Goal: Task Accomplishment & Management: Manage account settings

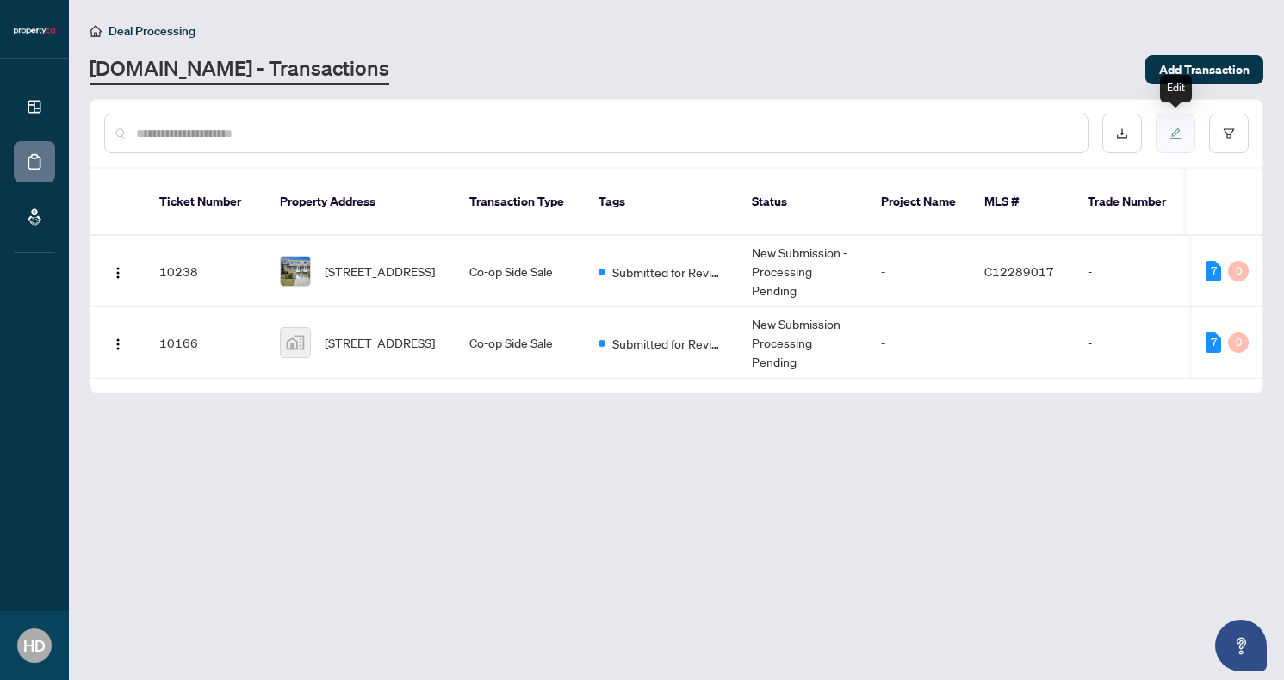
click at [1177, 140] on button "button" at bounding box center [1176, 134] width 40 height 40
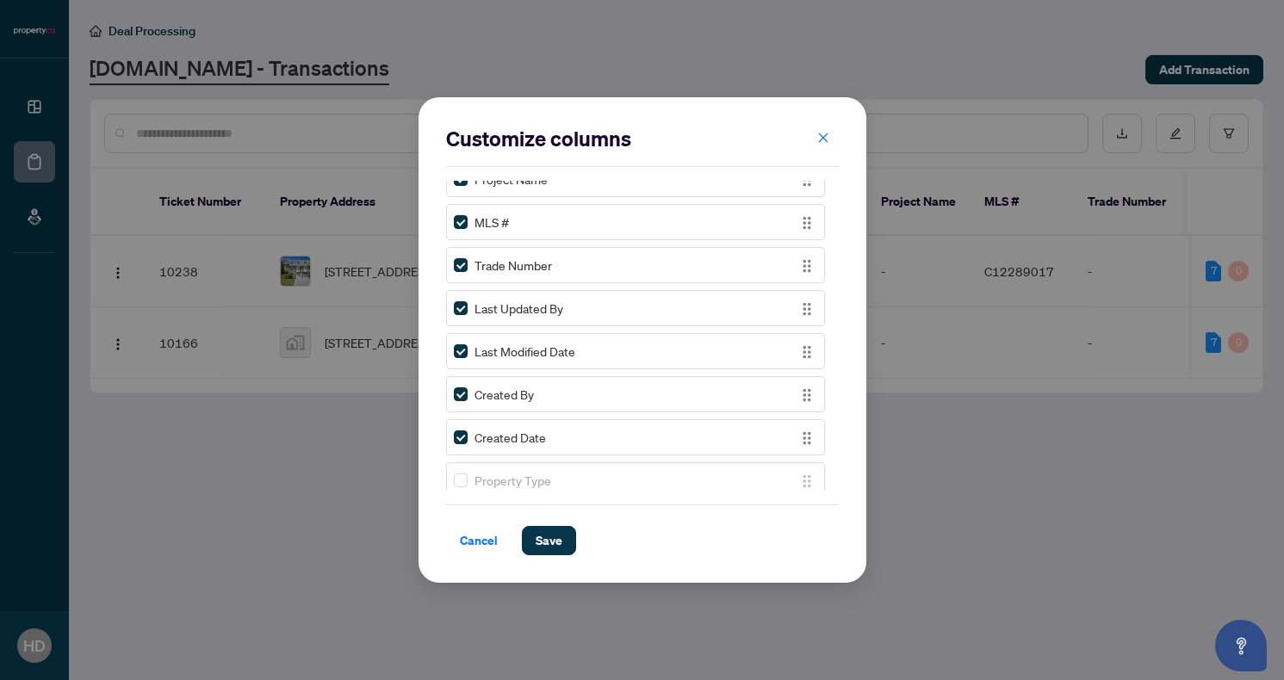
scroll to position [245, 0]
click at [456, 355] on label at bounding box center [461, 347] width 14 height 19
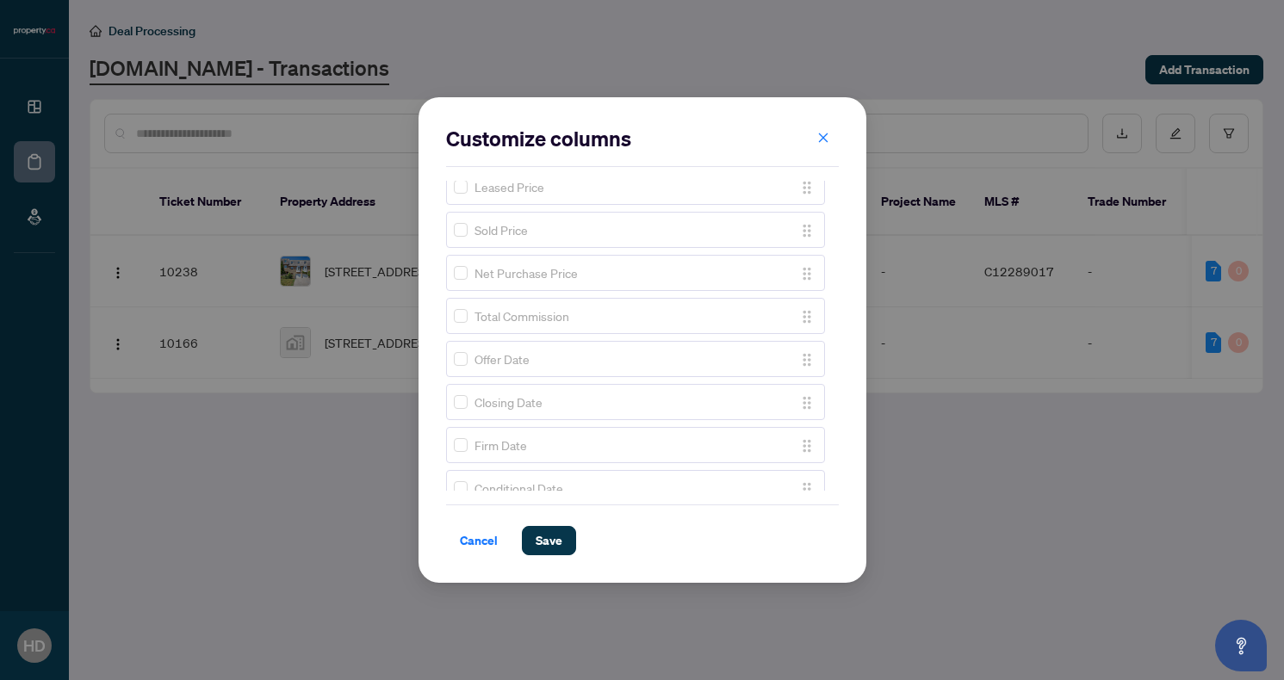
scroll to position [968, 0]
click at [460, 405] on span at bounding box center [461, 401] width 14 height 14
click at [552, 542] on span "Save" at bounding box center [549, 541] width 27 height 28
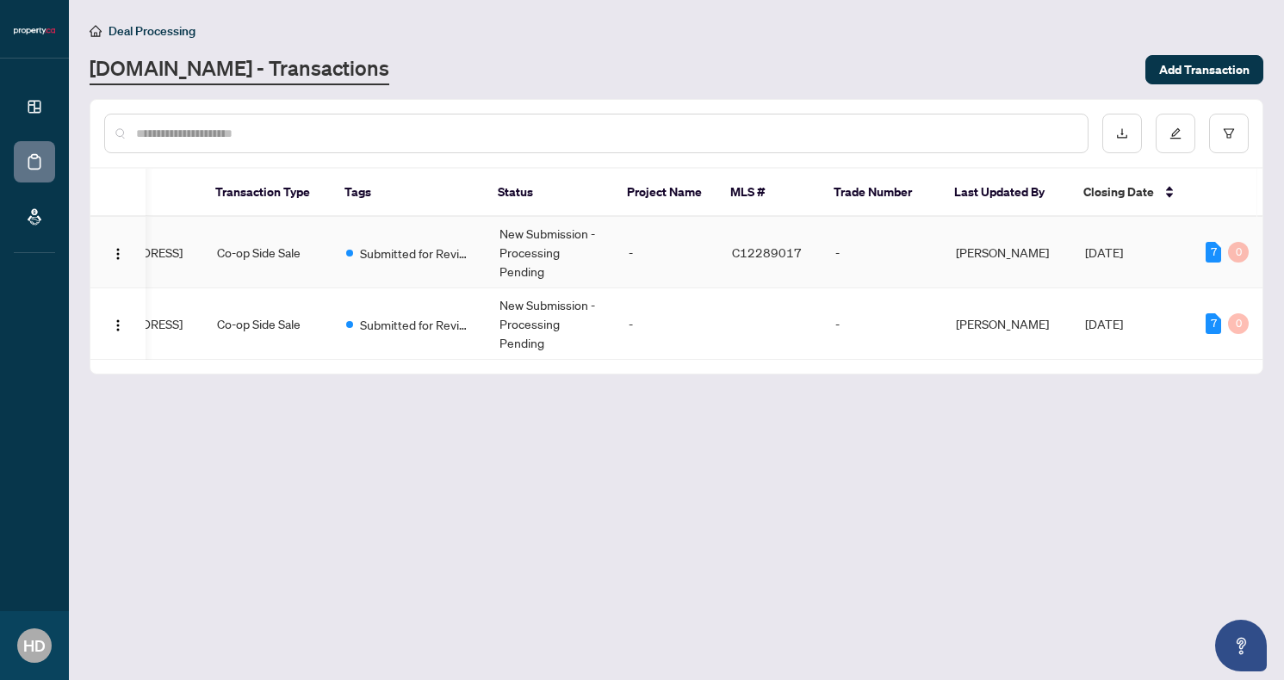
scroll to position [0, 252]
drag, startPoint x: 1126, startPoint y: 189, endPoint x: 937, endPoint y: 194, distance: 189.5
click at [937, 194] on tr "Ticket Number Property Address Transaction Type Tags Status Project Name MLS # …" at bounding box center [553, 193] width 1430 height 48
click at [1173, 129] on icon "edit" at bounding box center [1175, 133] width 12 height 12
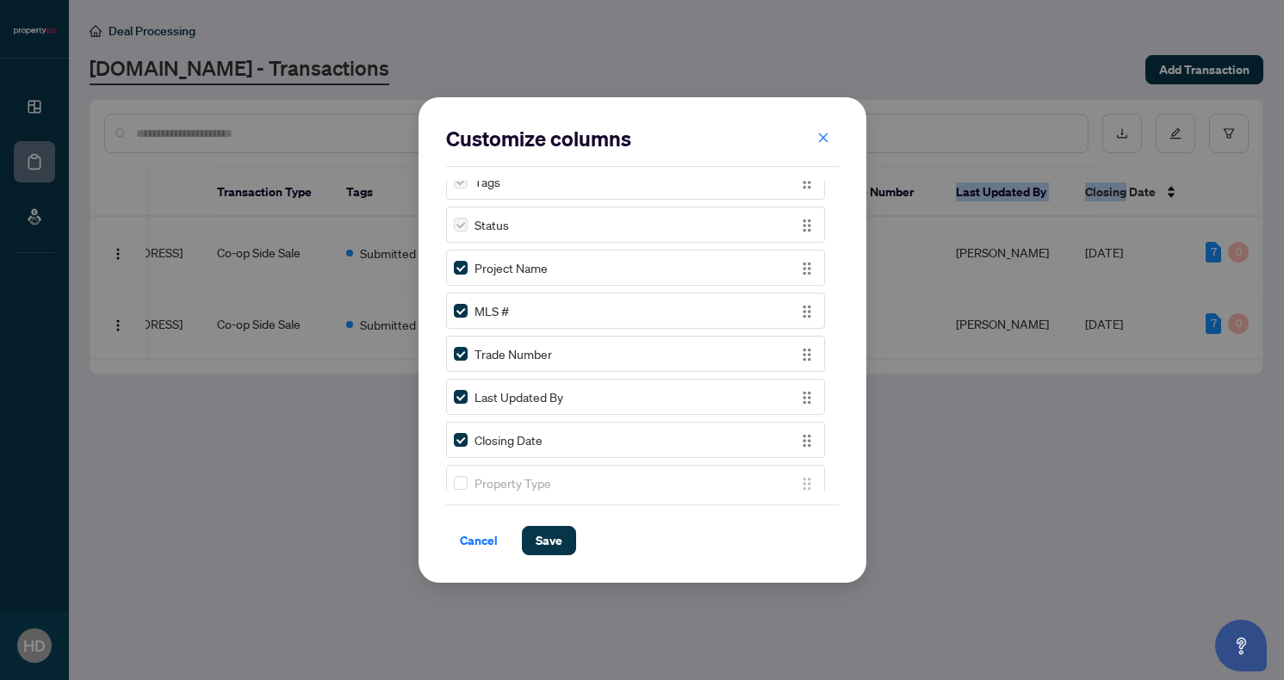
scroll to position [145, 0]
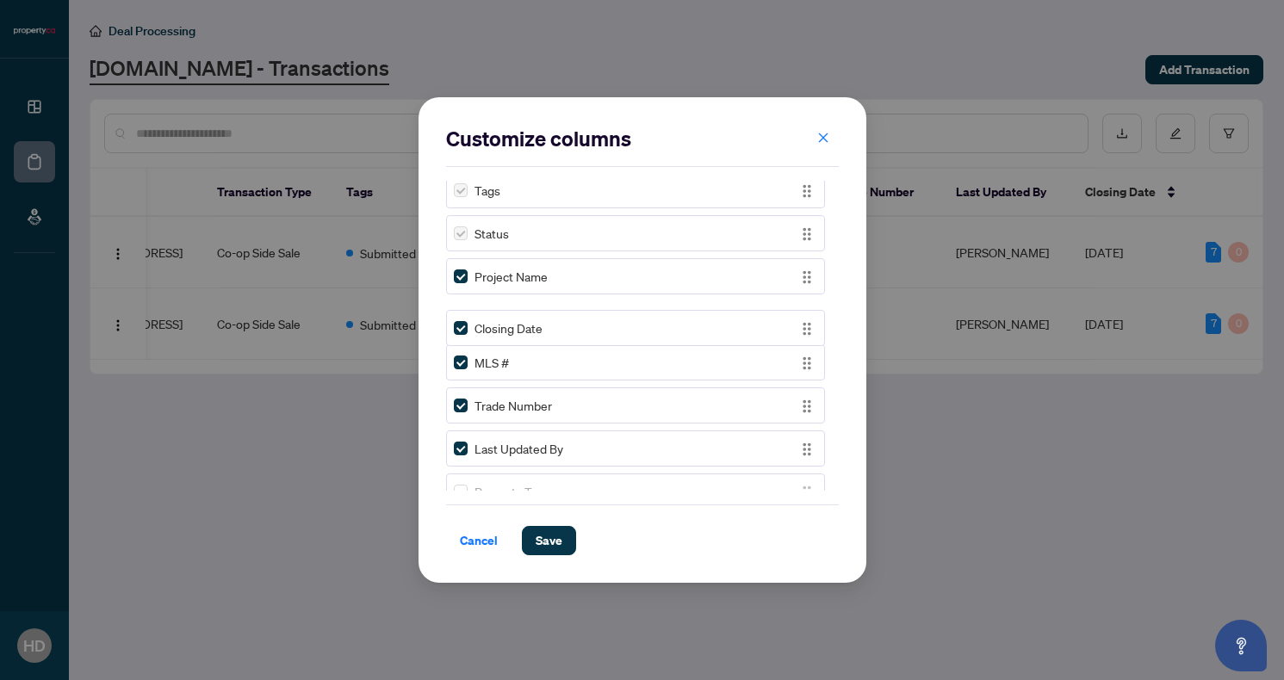
drag, startPoint x: 800, startPoint y: 452, endPoint x: 785, endPoint y: 332, distance: 121.6
click at [536, 535] on span "Save" at bounding box center [549, 541] width 27 height 28
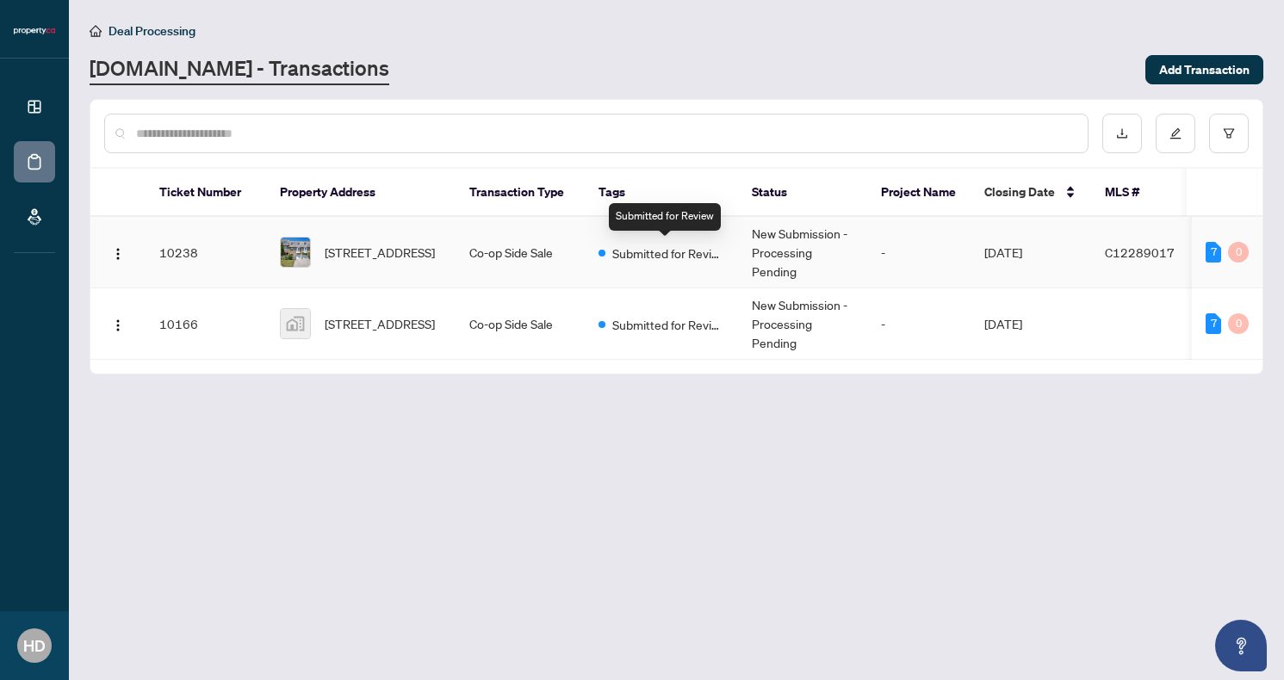
scroll to position [0, 0]
click at [1170, 138] on icon "edit" at bounding box center [1175, 133] width 11 height 11
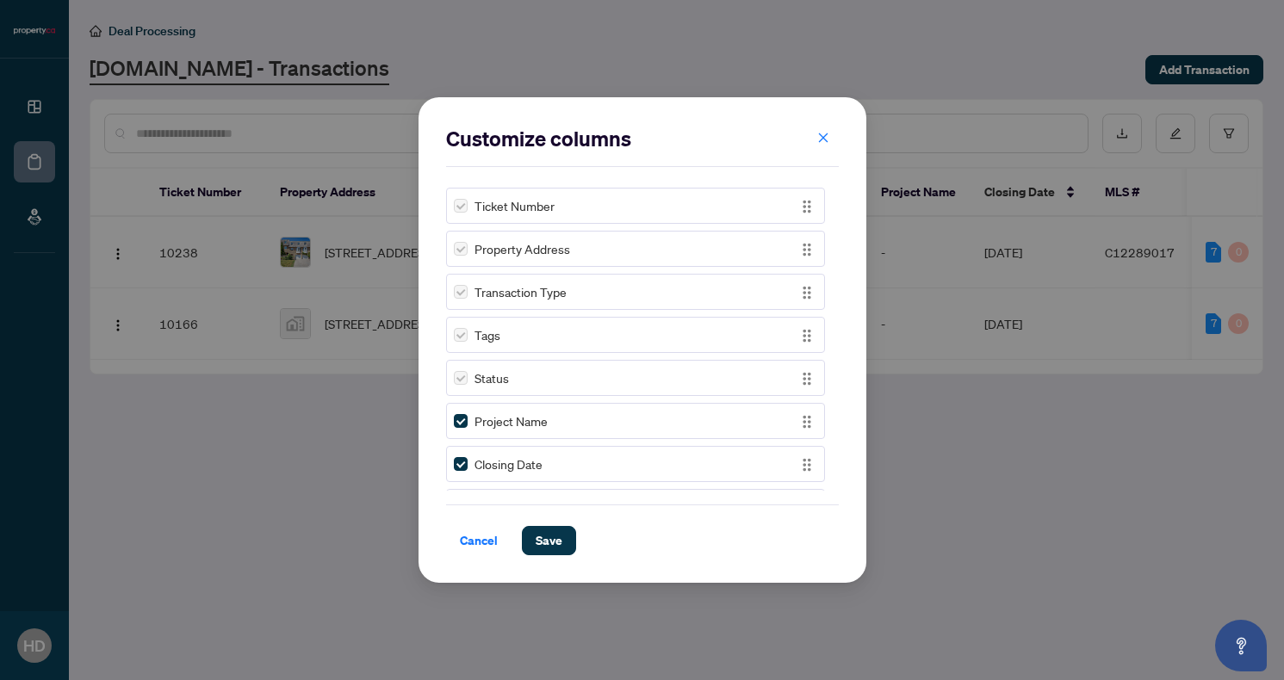
click at [457, 379] on label at bounding box center [461, 378] width 14 height 19
click at [825, 133] on icon "close" at bounding box center [823, 138] width 12 height 12
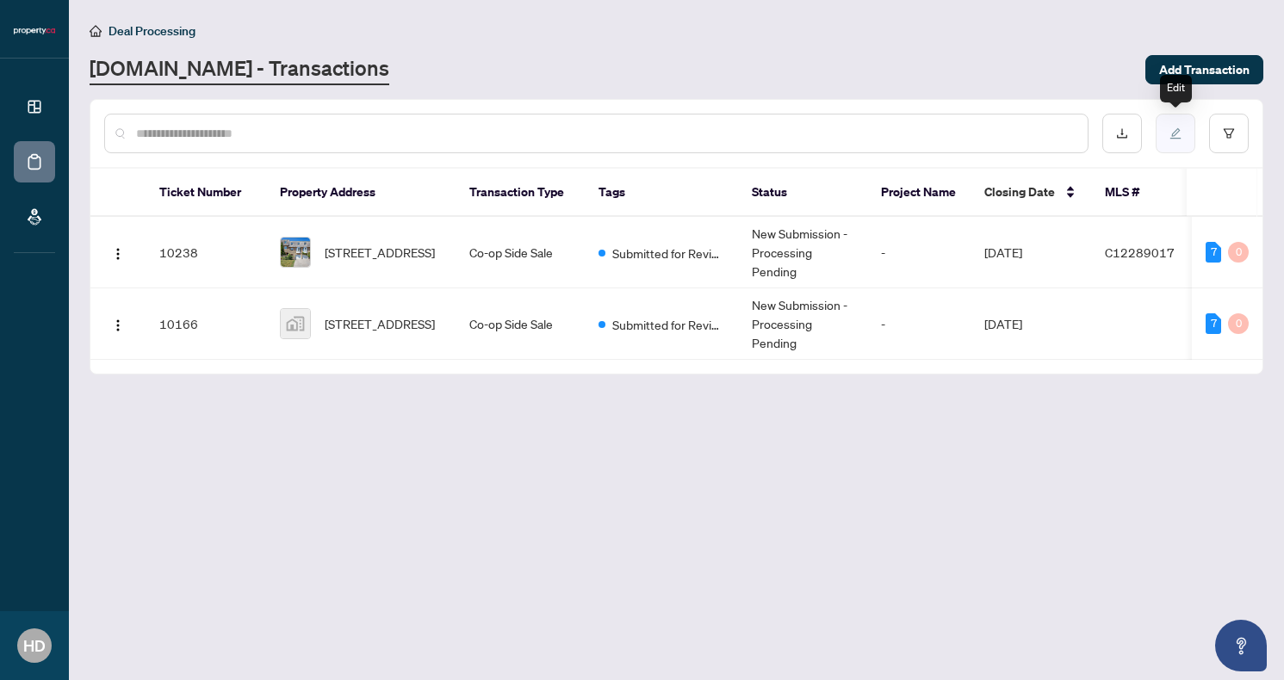
click at [1175, 140] on button "button" at bounding box center [1176, 134] width 40 height 40
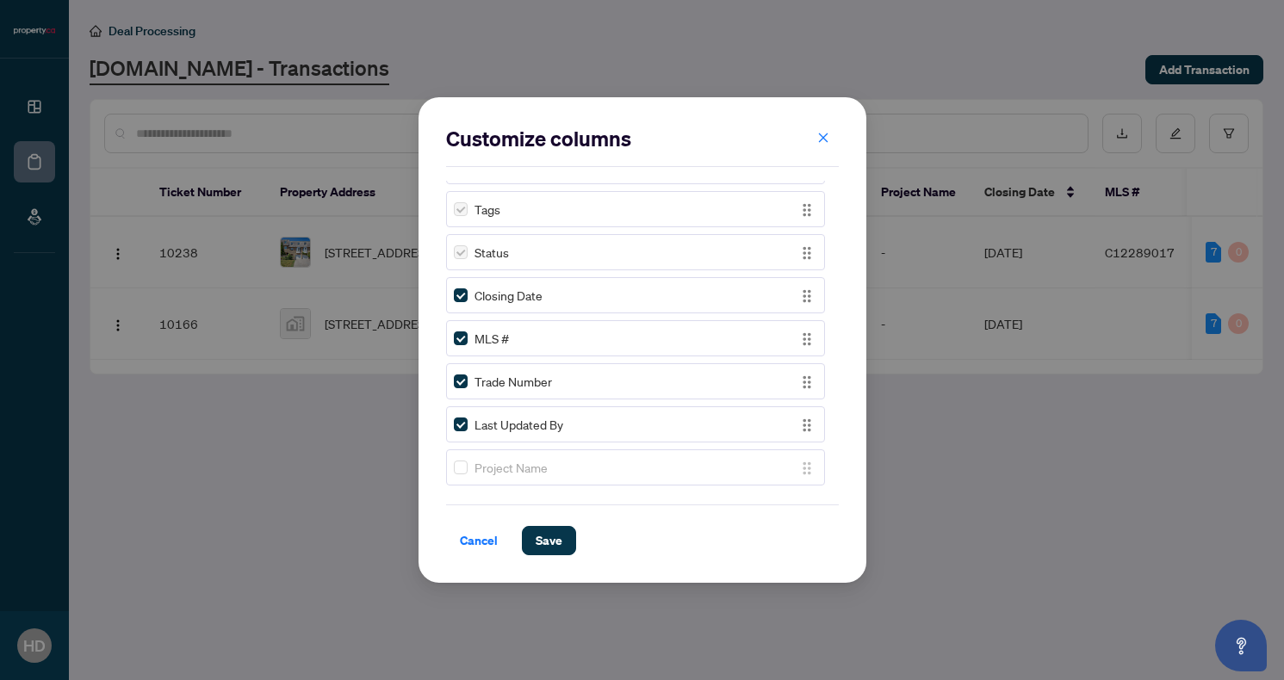
scroll to position [131, 0]
click at [550, 531] on span "Save" at bounding box center [549, 541] width 27 height 28
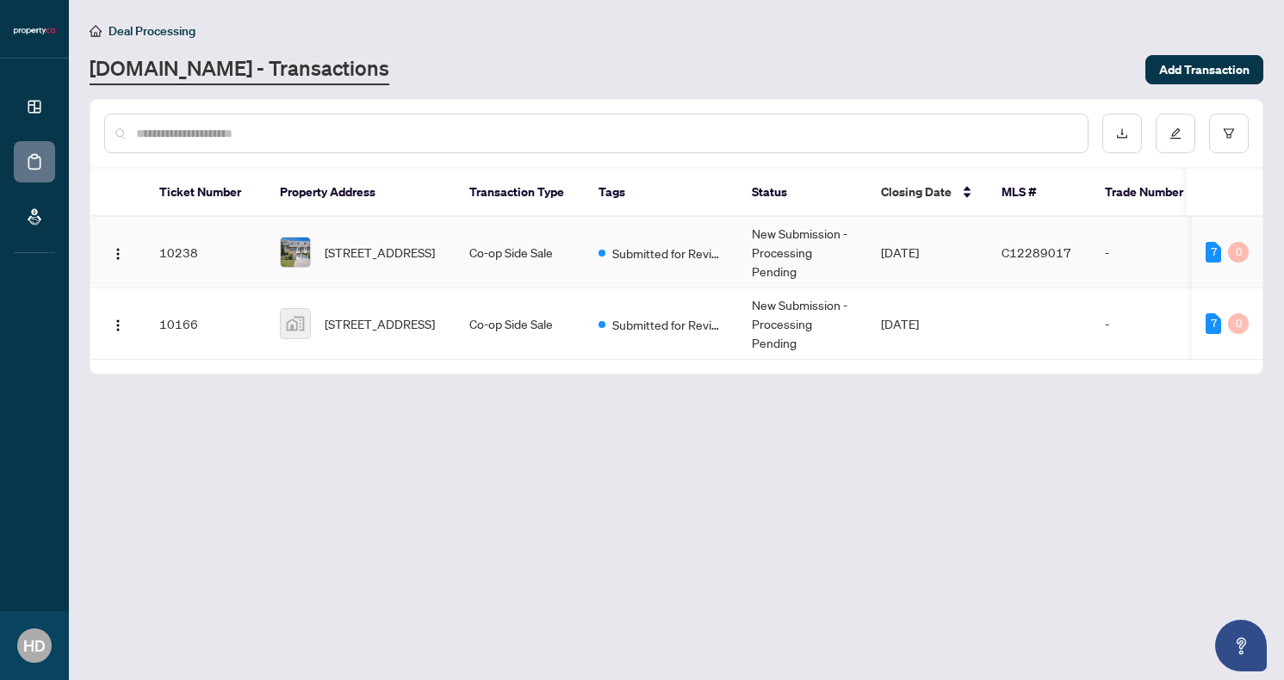
scroll to position [0, 0]
click at [920, 191] on span "Closing Date" at bounding box center [916, 192] width 71 height 19
click at [966, 192] on div "Closing Date" at bounding box center [927, 192] width 93 height 19
